Goal: Transaction & Acquisition: Purchase product/service

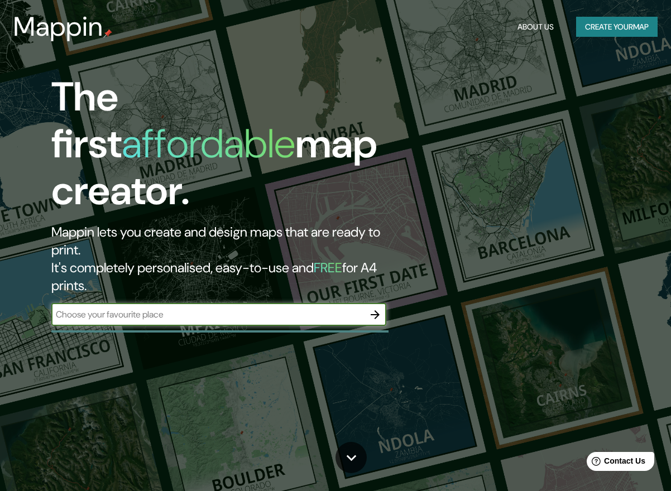
click at [584, 31] on button "Create your map" at bounding box center [616, 27] width 81 height 21
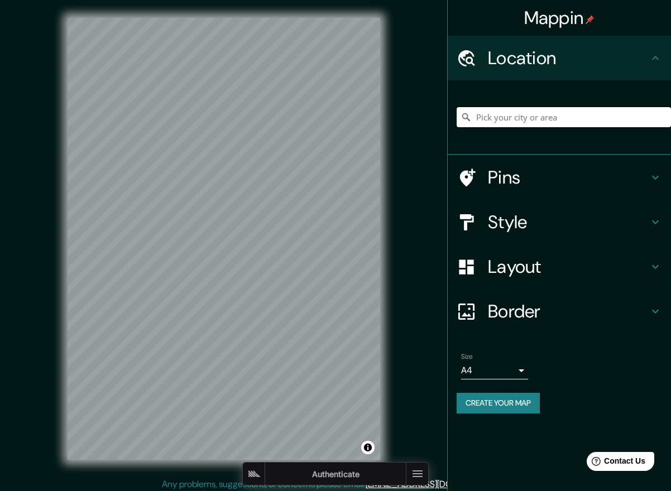
click at [513, 124] on input "Pick your city or area" at bounding box center [563, 117] width 214 height 20
type input "Wentworth Point, New South Wales, Australia"
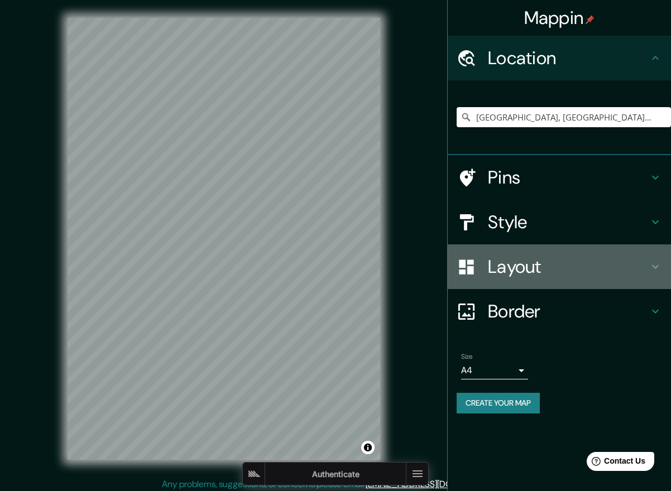
click at [539, 251] on div "Layout" at bounding box center [559, 266] width 223 height 45
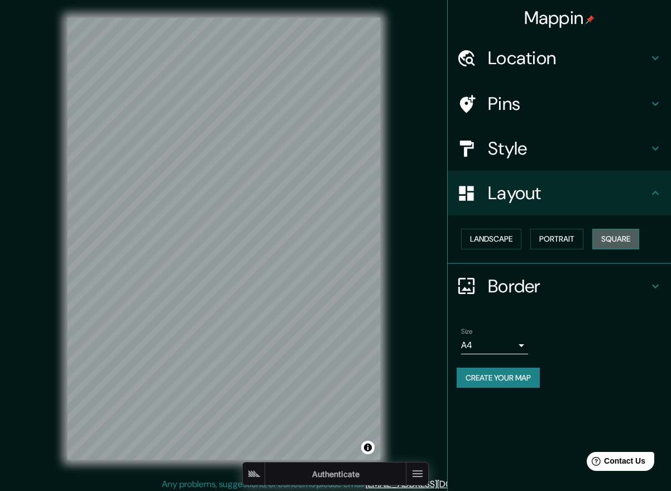
click at [612, 241] on button "Square" at bounding box center [615, 239] width 47 height 21
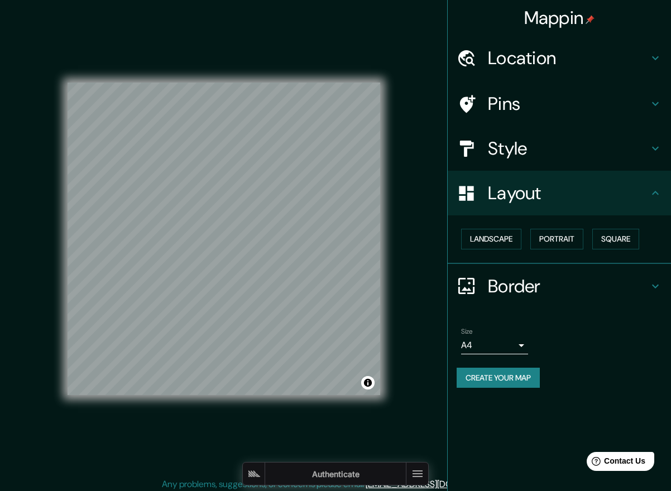
drag, startPoint x: 496, startPoint y: 244, endPoint x: 530, endPoint y: 237, distance: 35.4
click at [530, 237] on div "Landscape Portrait Square" at bounding box center [563, 239] width 214 height 30
click at [540, 239] on button "Portrait" at bounding box center [556, 239] width 53 height 21
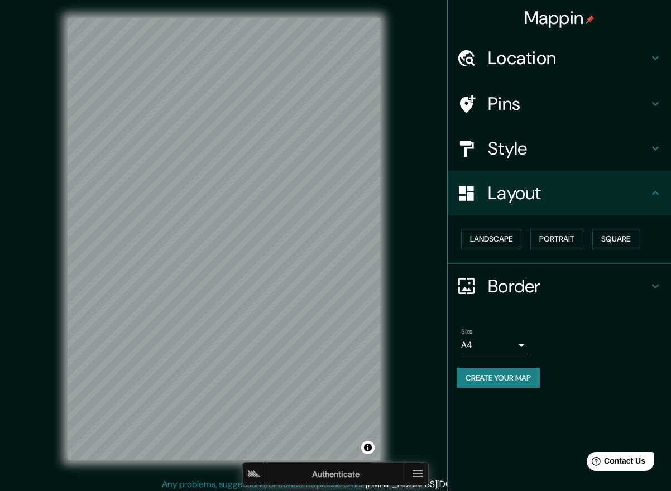
click at [532, 150] on h4 "Style" at bounding box center [568, 148] width 161 height 22
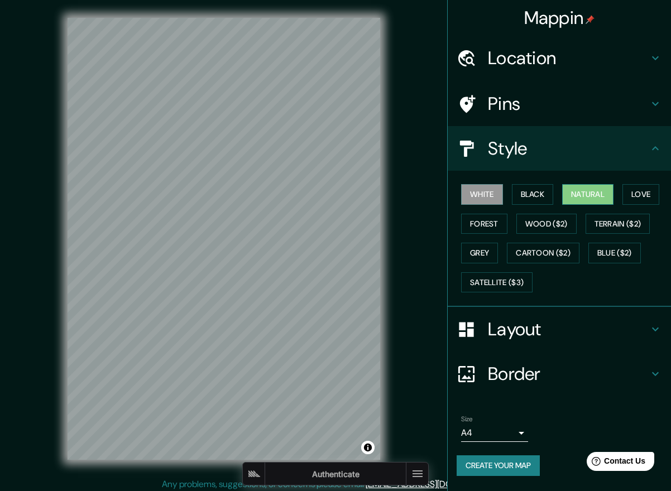
click at [583, 198] on button "Natural" at bounding box center [587, 194] width 51 height 21
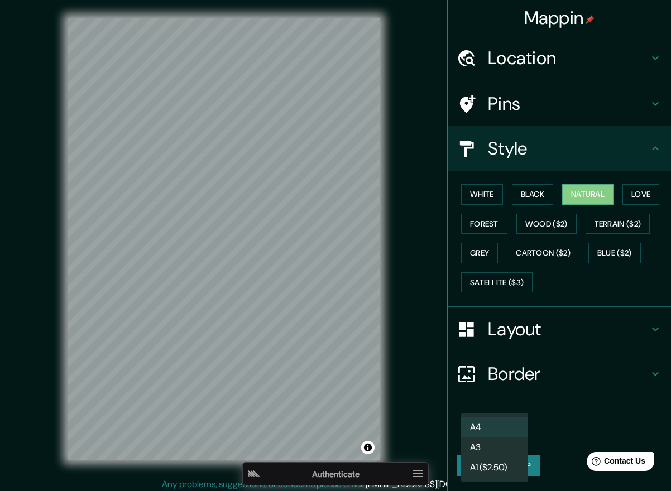
click at [500, 438] on body "Mappin Location Wentworth Point, New South Wales, Australia Wentworth Point New…" at bounding box center [335, 245] width 671 height 491
click at [509, 440] on li "A3" at bounding box center [494, 448] width 67 height 20
type input "a4"
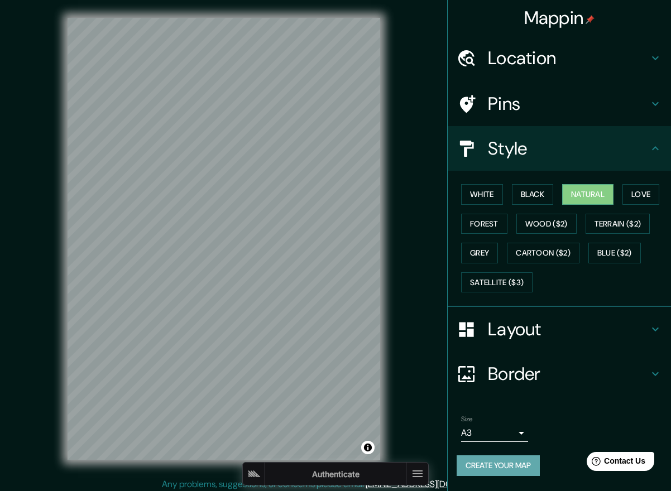
click at [509, 462] on button "Create your map" at bounding box center [497, 465] width 83 height 21
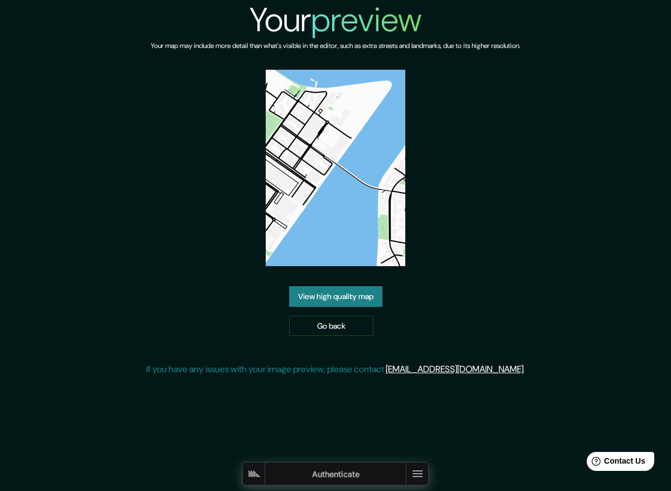
click at [354, 296] on link "View high quality map" at bounding box center [335, 296] width 93 height 21
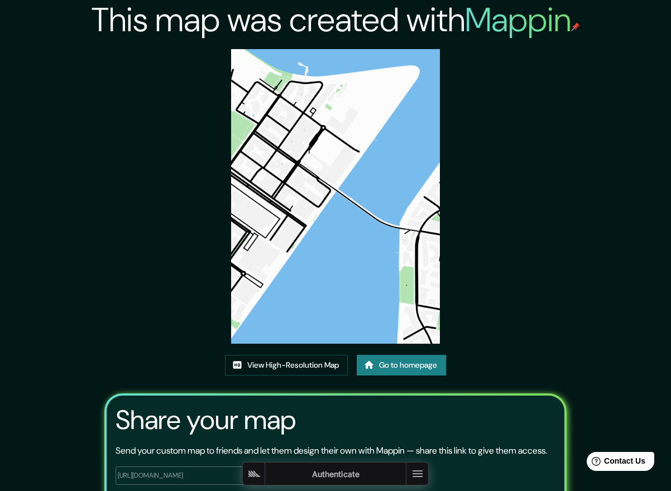
click at [349, 367] on div "View High-Resolution Map Go to homepage" at bounding box center [335, 370] width 221 height 30
click at [345, 367] on link "View High-Resolution Map" at bounding box center [286, 365] width 123 height 21
